Goal: Transaction & Acquisition: Purchase product/service

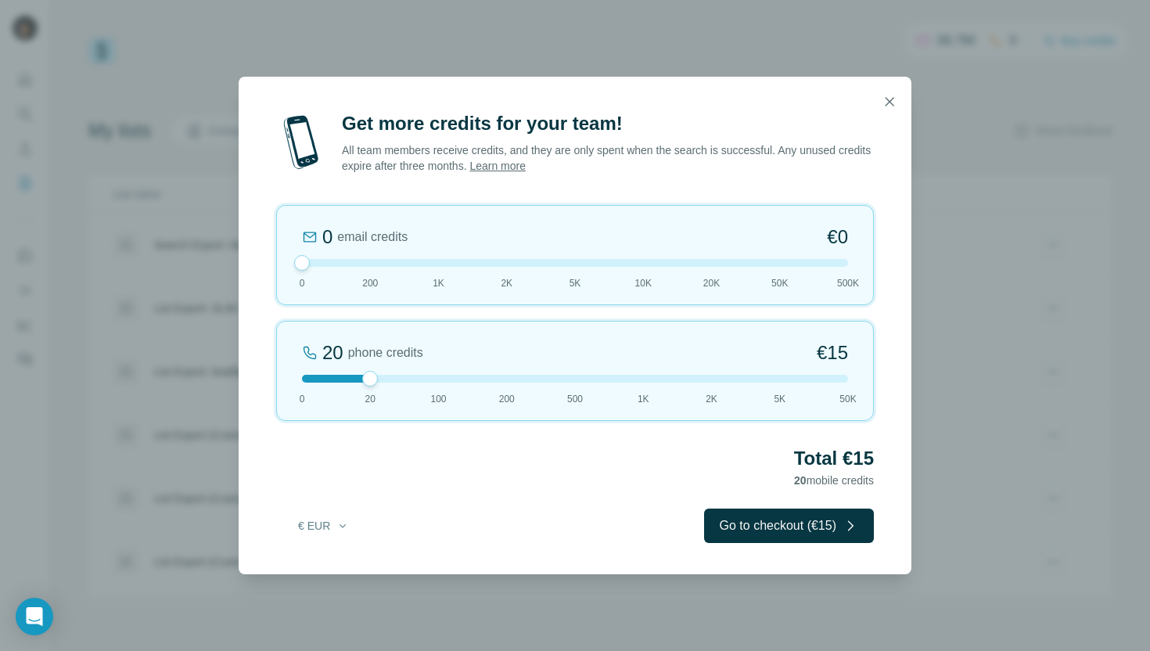
drag, startPoint x: 369, startPoint y: 260, endPoint x: 225, endPoint y: 260, distance: 144.7
click at [225, 260] on div "Get more credits for your team! All team members receive credits, and they are …" at bounding box center [575, 325] width 1150 height 651
drag, startPoint x: 372, startPoint y: 379, endPoint x: 527, endPoint y: 374, distance: 154.2
click at [527, 374] on div "200 phone credits 5% Discount €137 0 20 100 200 500 1K 2K 5K 50K" at bounding box center [575, 371] width 598 height 100
click at [509, 380] on div at bounding box center [507, 379] width 16 height 16
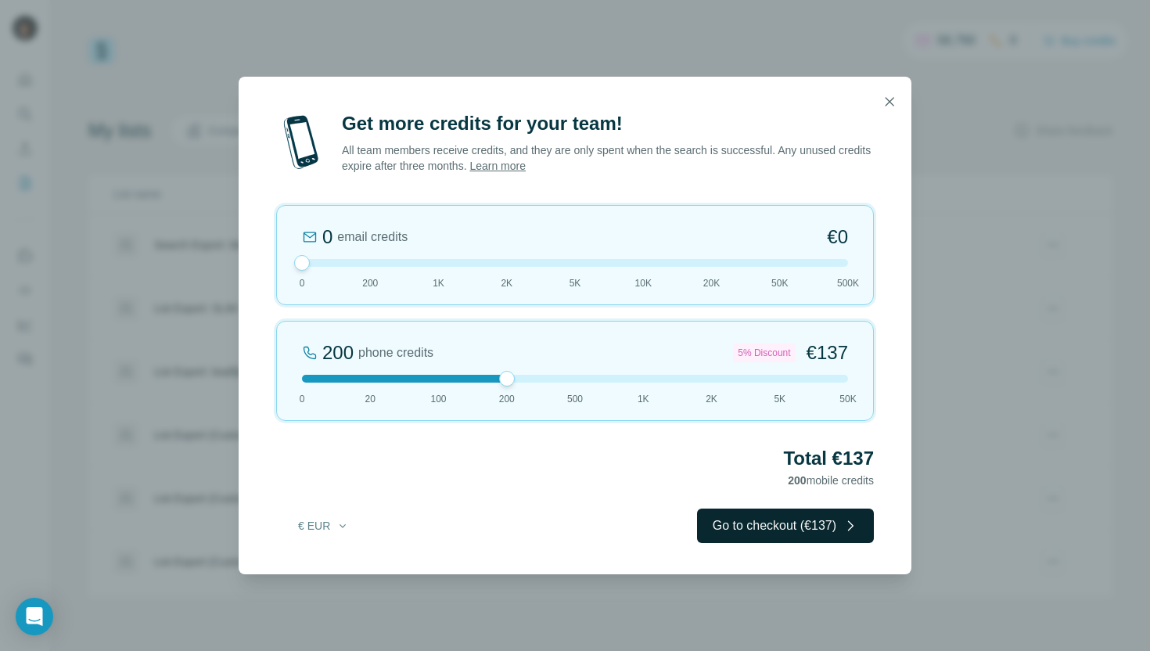
click at [843, 530] on icon "button" at bounding box center [851, 526] width 16 height 16
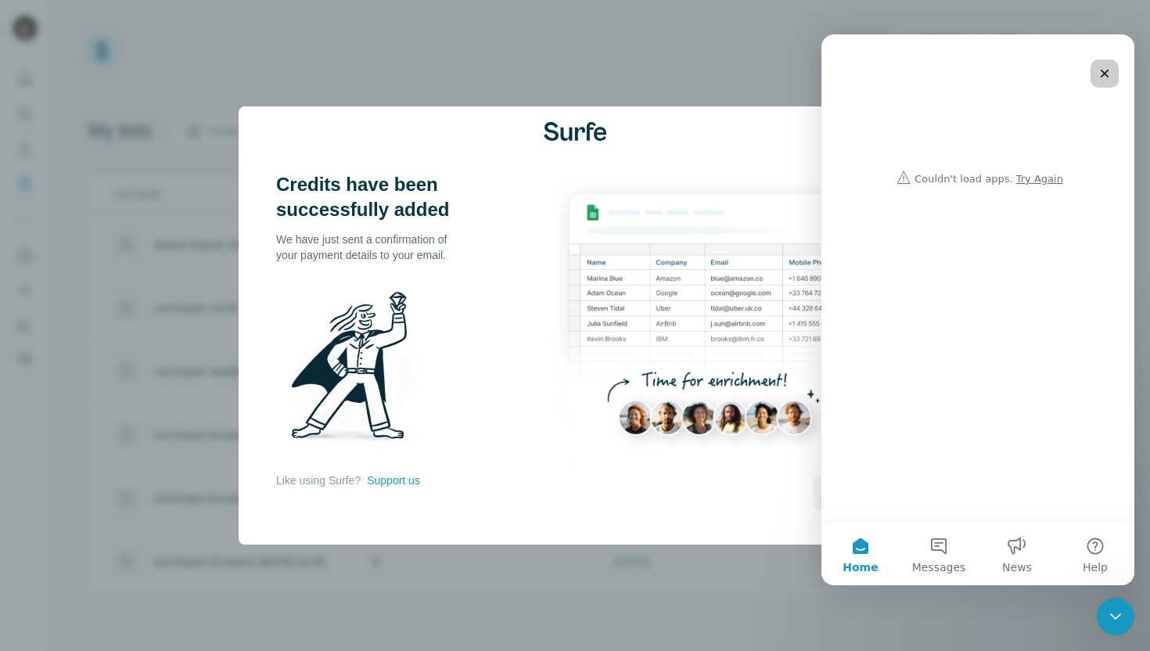
click at [1109, 67] on icon "Close" at bounding box center [1104, 73] width 13 height 13
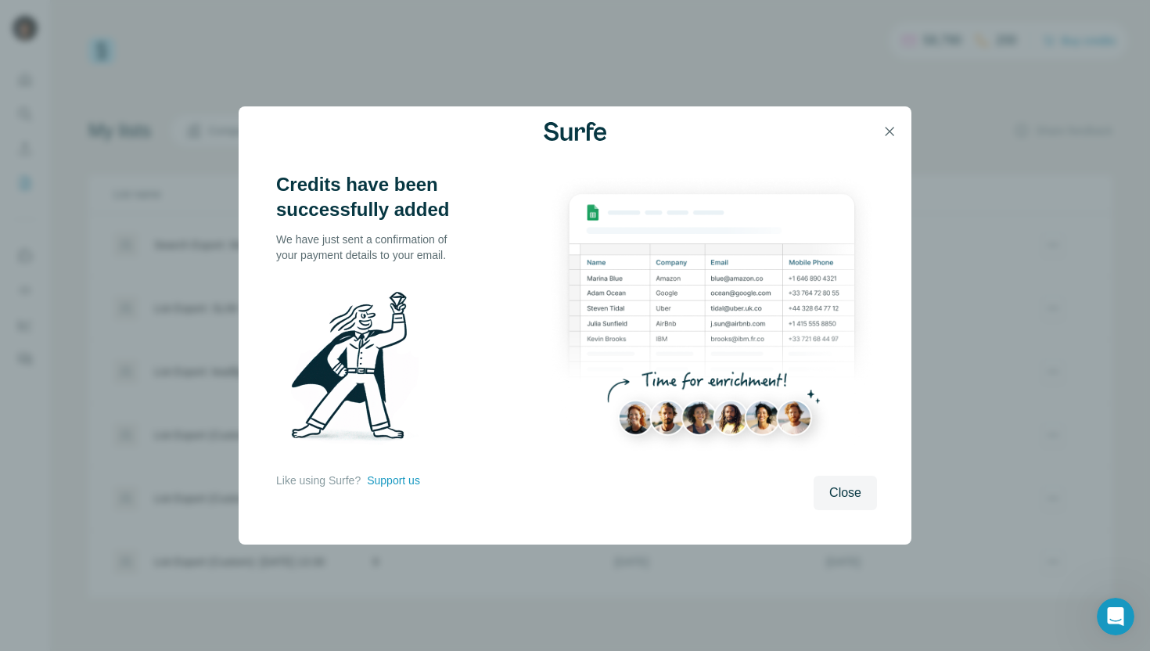
click at [1109, 73] on div "Credits have been successfully added We have just sent a confirmation of your p…" at bounding box center [575, 325] width 1150 height 651
click at [841, 491] on span "Close" at bounding box center [845, 492] width 32 height 19
click at [846, 496] on td "[DATE]" at bounding box center [930, 498] width 211 height 63
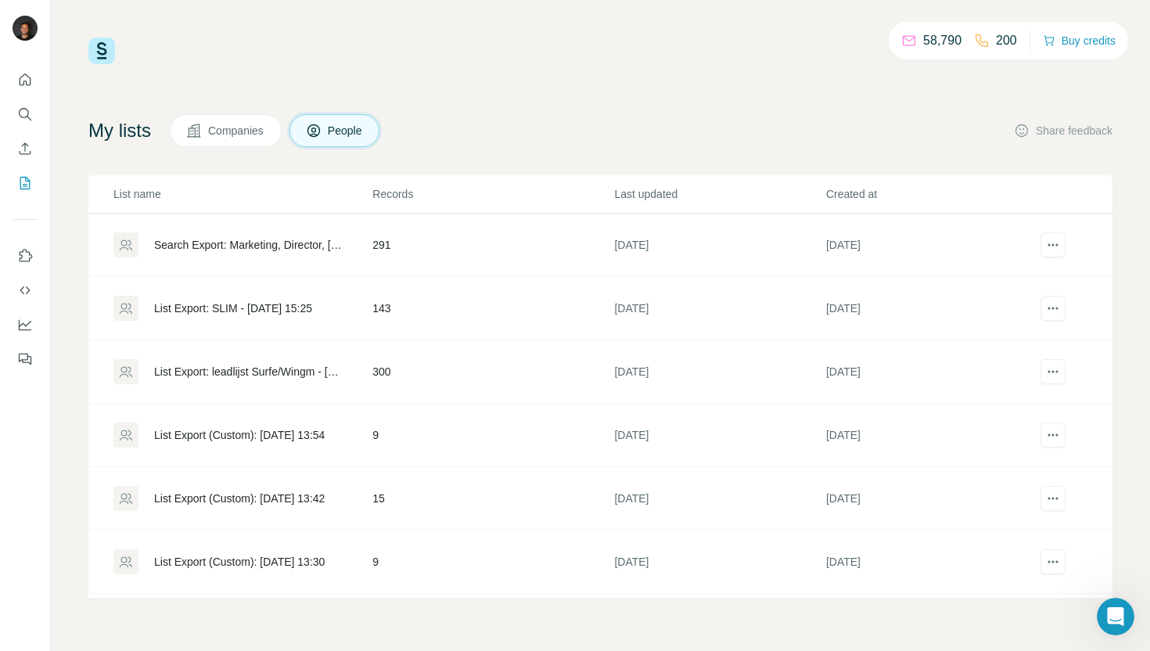
click at [892, 134] on div "My lists Companies People Share feedback" at bounding box center [600, 130] width 1024 height 33
click at [887, 131] on div "My lists Companies People Share feedback" at bounding box center [600, 130] width 1024 height 33
